Goal: Information Seeking & Learning: Learn about a topic

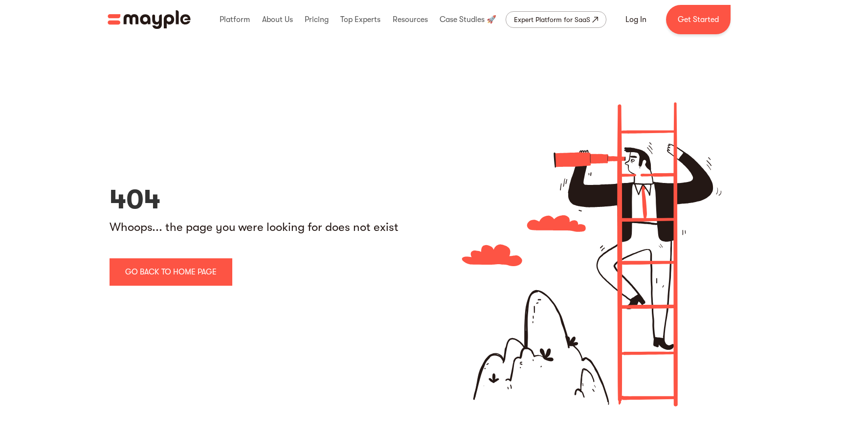
click at [155, 27] on img "home" at bounding box center [149, 19] width 83 height 19
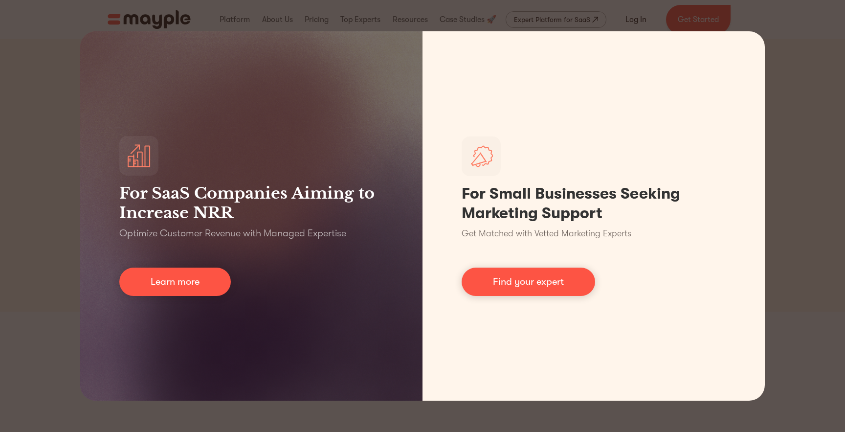
click at [798, 51] on div "For SaaS Companies Aiming to Increase NRR Optimize Customer Revenue with Manage…" at bounding box center [422, 216] width 845 height 432
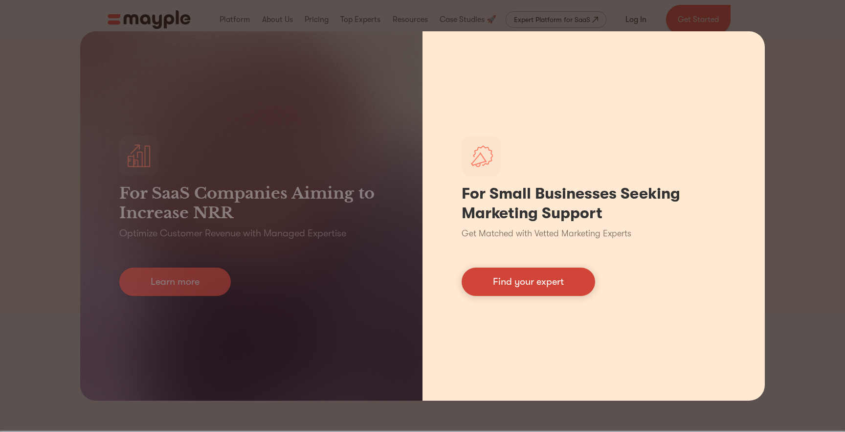
click at [557, 285] on link "Find your expert" at bounding box center [528, 281] width 133 height 28
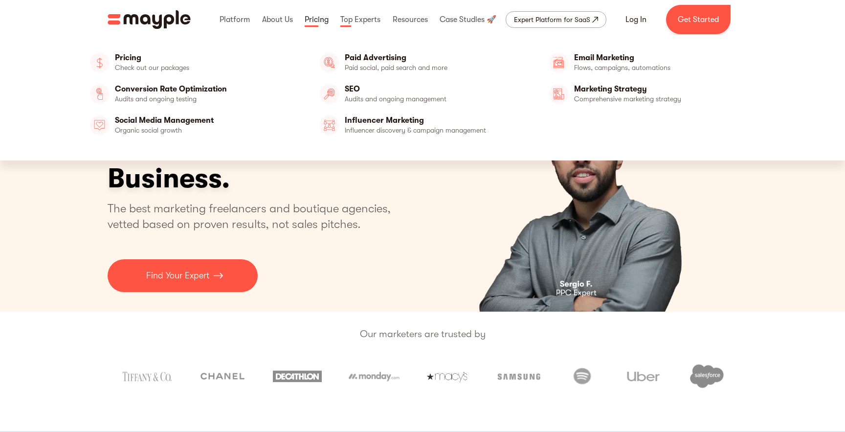
click at [321, 21] on link at bounding box center [316, 19] width 29 height 31
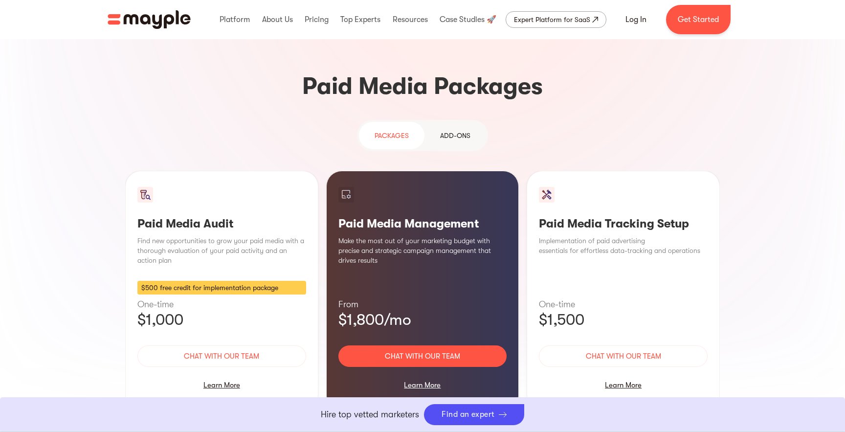
scroll to position [837, 0]
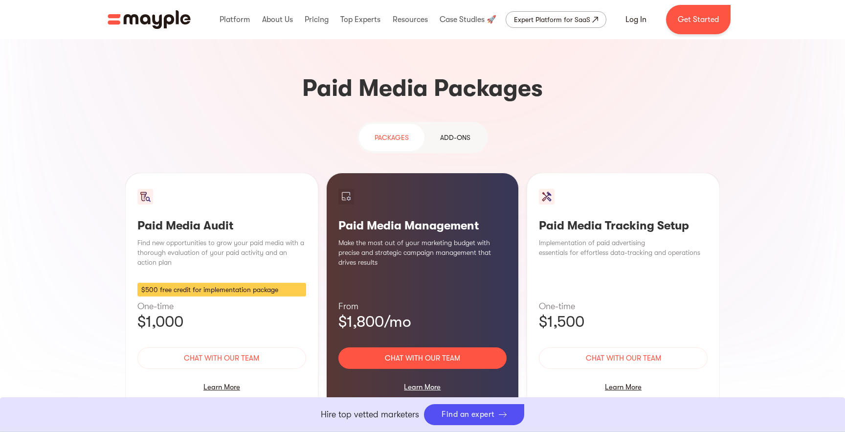
click at [470, 124] on link "Add-ons" at bounding box center [455, 137] width 62 height 27
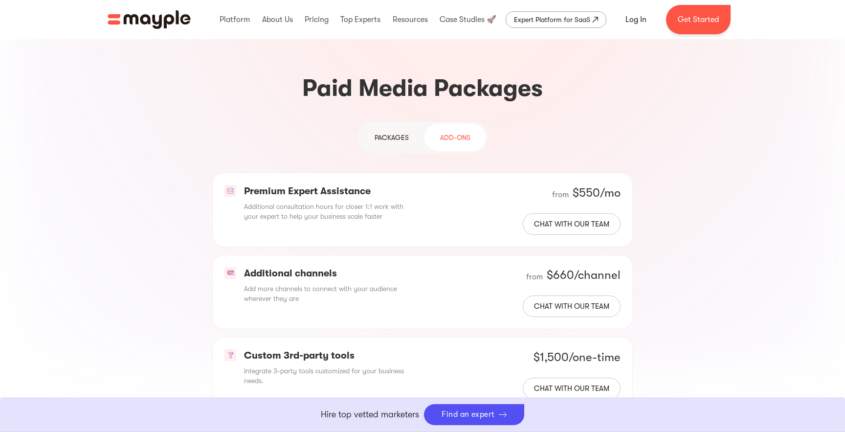
click at [403, 132] on div "PAckages" at bounding box center [391, 138] width 34 height 12
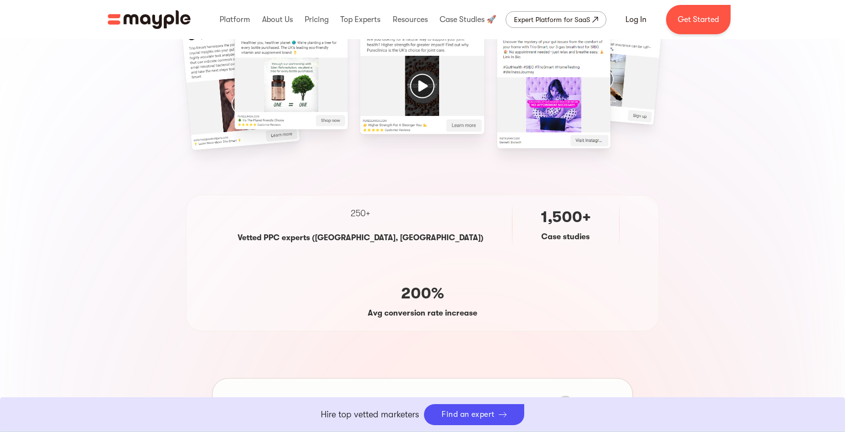
scroll to position [0, 0]
